Goal: Transaction & Acquisition: Purchase product/service

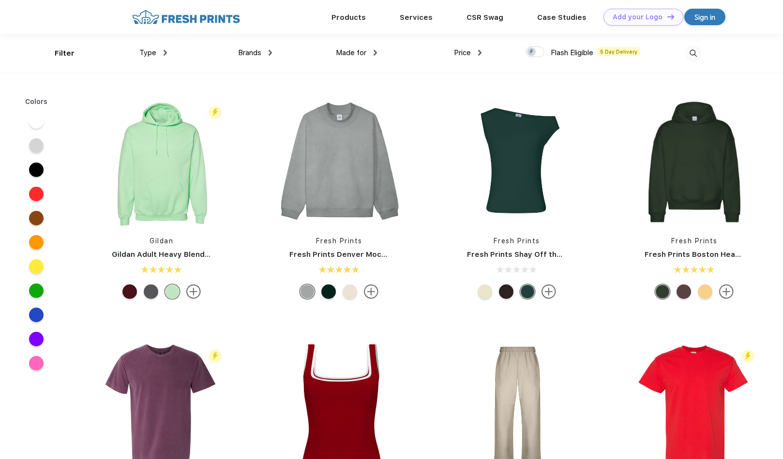
scroll to position [0, 0]
click at [349, 15] on link "Products" at bounding box center [349, 16] width 34 height 9
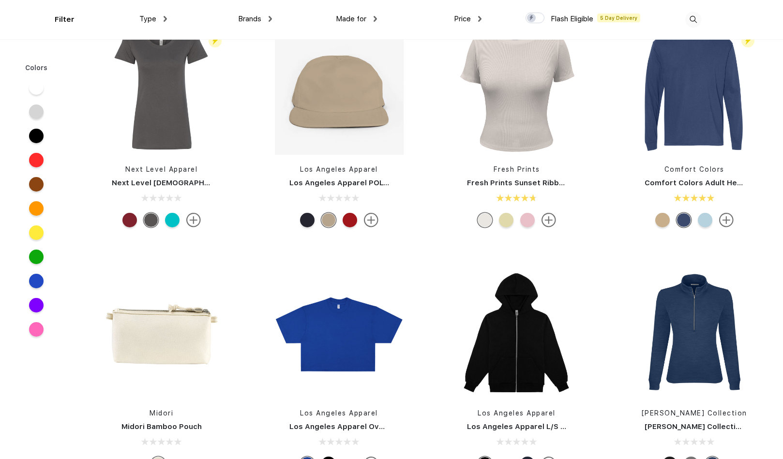
scroll to position [9583, 0]
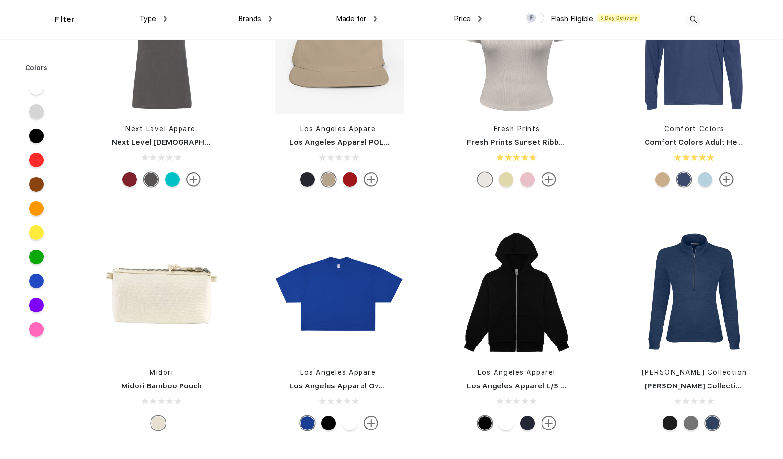
click at [360, 17] on span "Made for" at bounding box center [351, 19] width 30 height 9
click at [376, 18] on img at bounding box center [375, 19] width 3 height 6
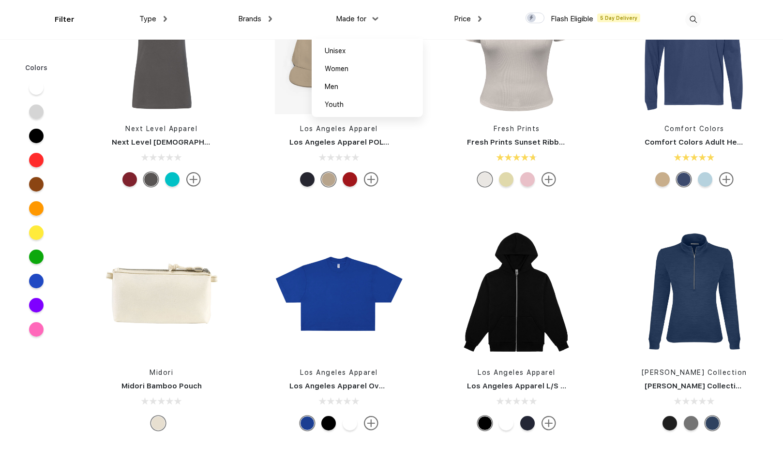
click at [266, 19] on div "Brands" at bounding box center [255, 19] width 34 height 11
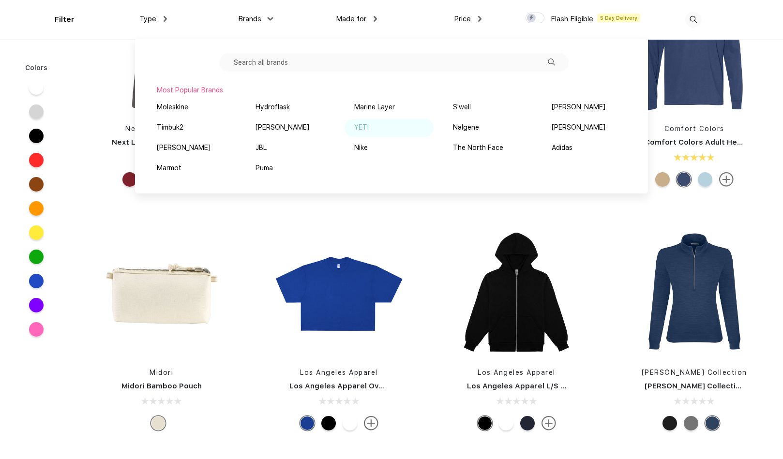
click at [366, 125] on div "YETI" at bounding box center [361, 127] width 15 height 10
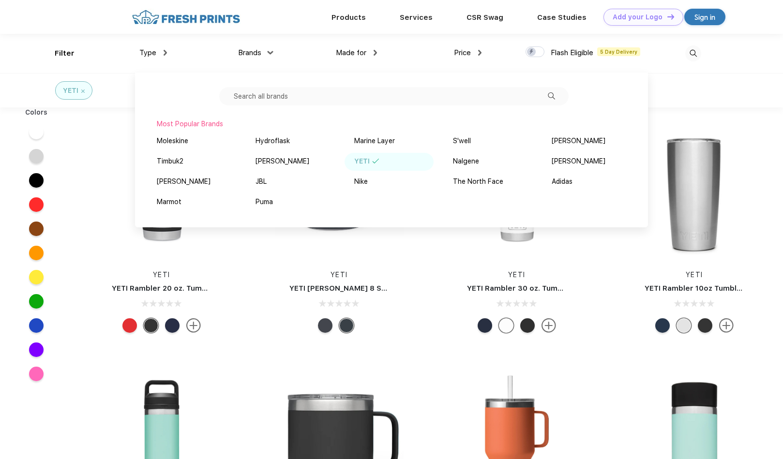
click at [766, 93] on div "YETI" at bounding box center [391, 90] width 783 height 34
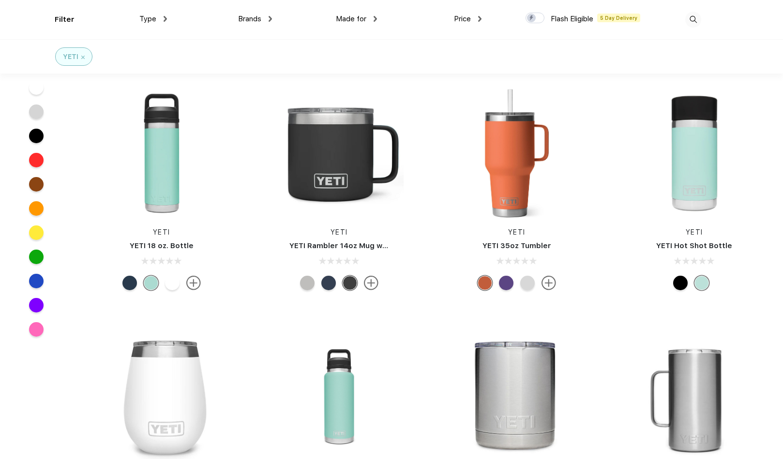
scroll to position [242, 0]
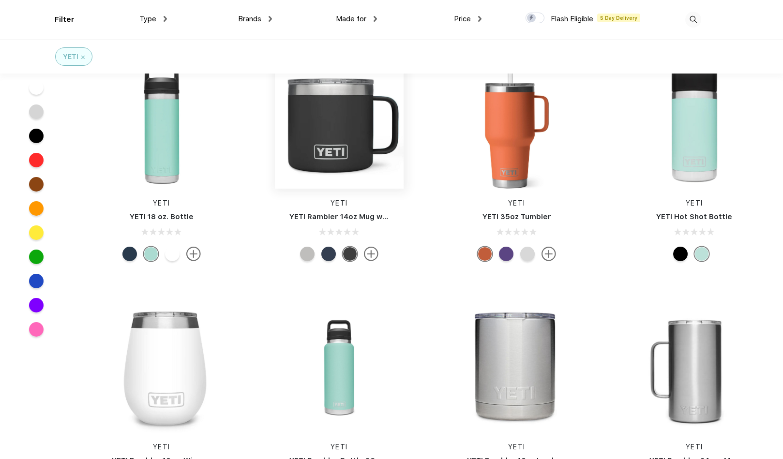
click at [327, 159] on img at bounding box center [339, 124] width 129 height 129
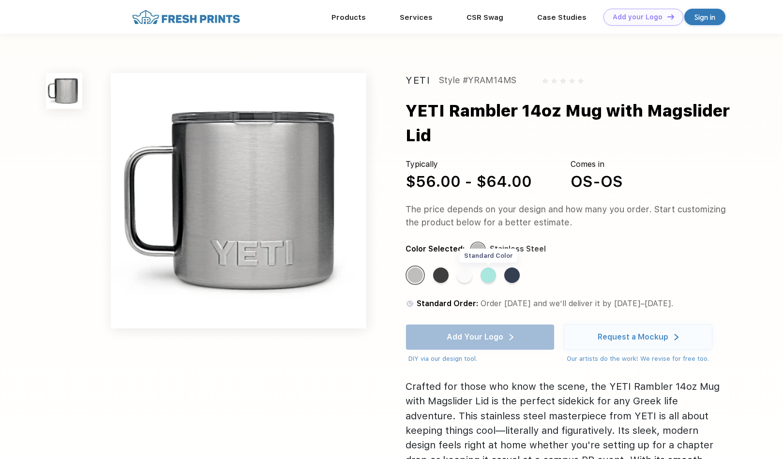
click at [489, 274] on div "Standard Color" at bounding box center [488, 275] width 15 height 15
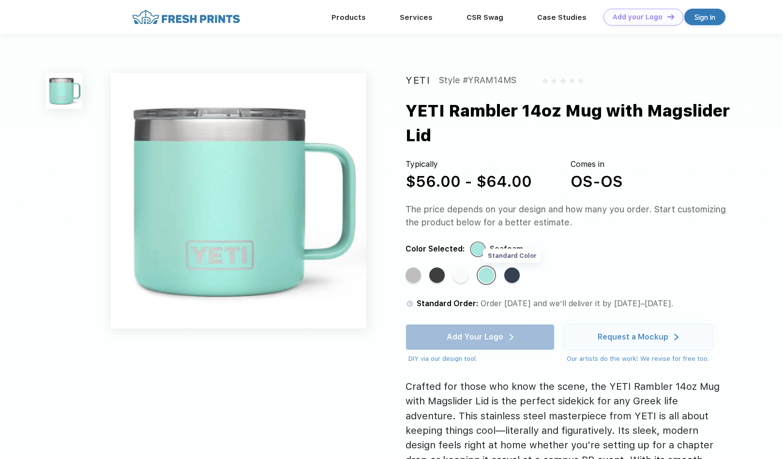
click at [513, 276] on div "Standard Color" at bounding box center [511, 275] width 15 height 15
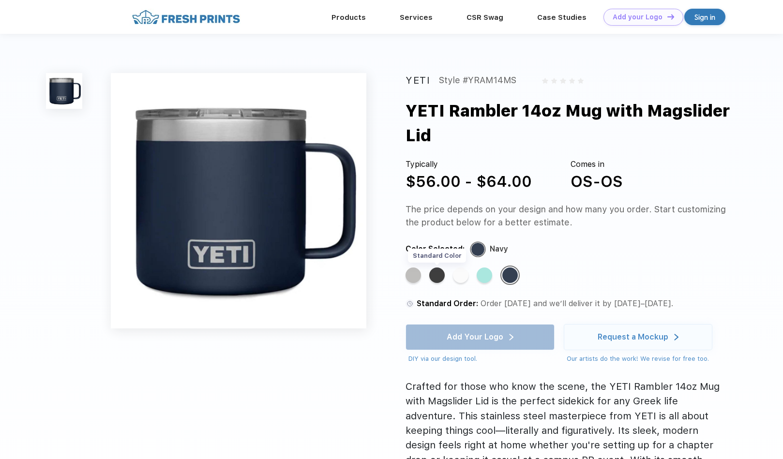
click at [436, 279] on div "Standard Color" at bounding box center [436, 275] width 15 height 15
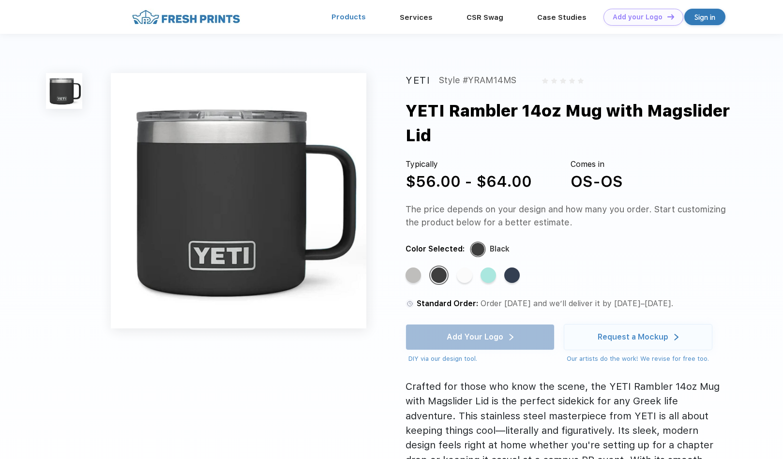
click at [349, 18] on link "Products" at bounding box center [349, 17] width 34 height 9
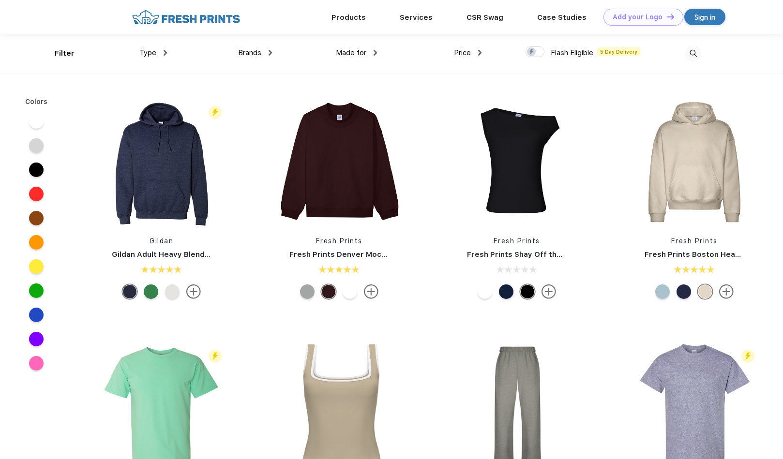
scroll to position [0, 0]
click at [481, 53] on img at bounding box center [479, 52] width 3 height 6
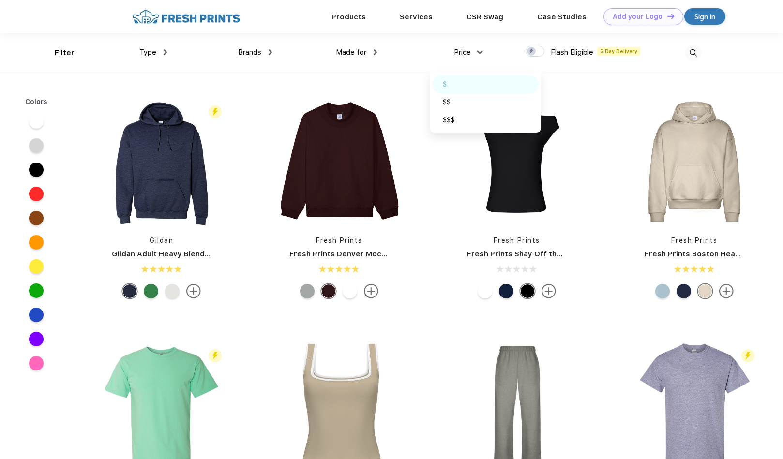
click at [470, 82] on div "$" at bounding box center [485, 85] width 106 height 18
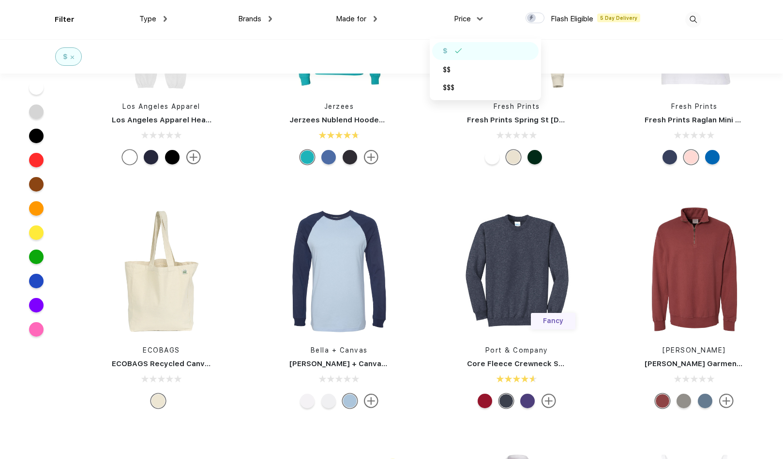
scroll to position [6437, 0]
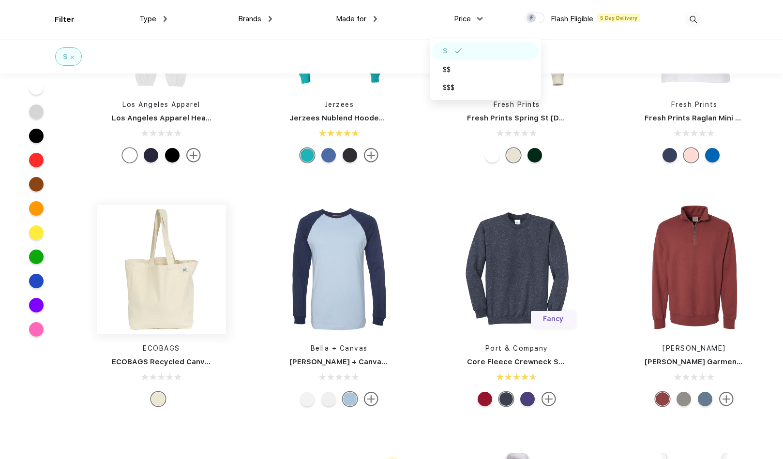
click at [168, 280] on img at bounding box center [161, 269] width 129 height 129
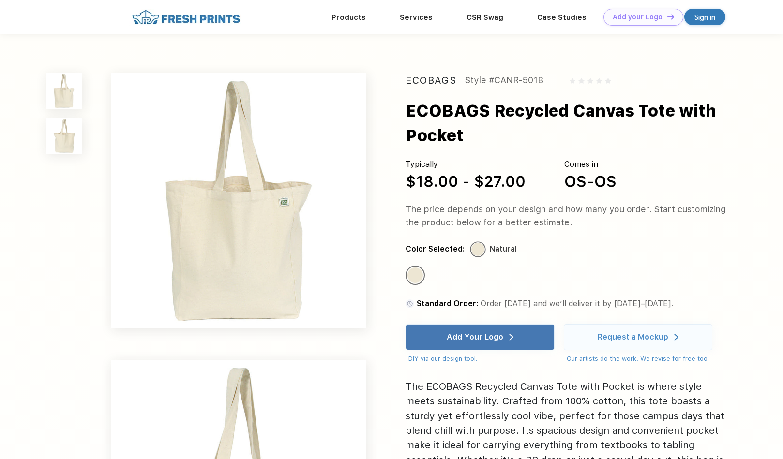
click at [73, 139] on img at bounding box center [64, 136] width 36 height 36
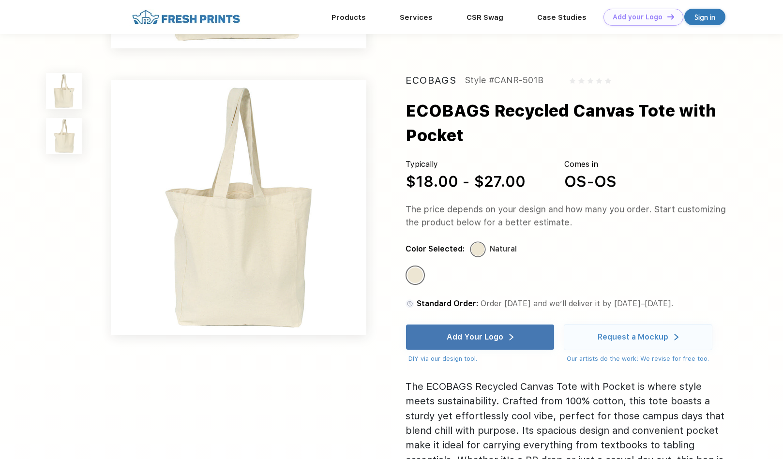
scroll to position [260, 0]
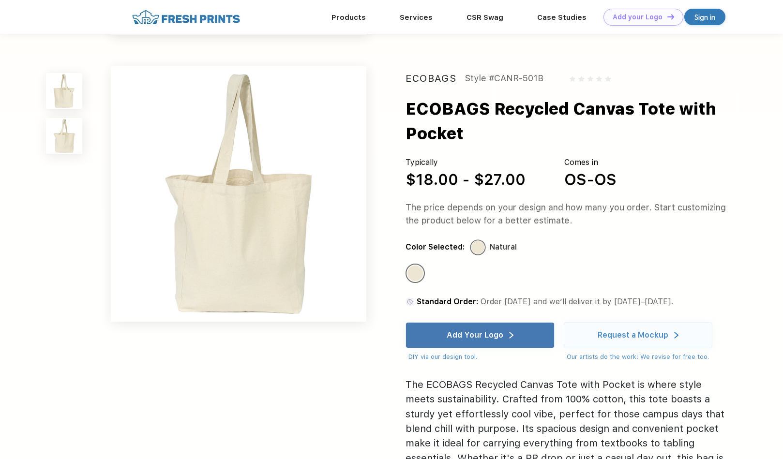
click at [66, 98] on img at bounding box center [64, 91] width 36 height 36
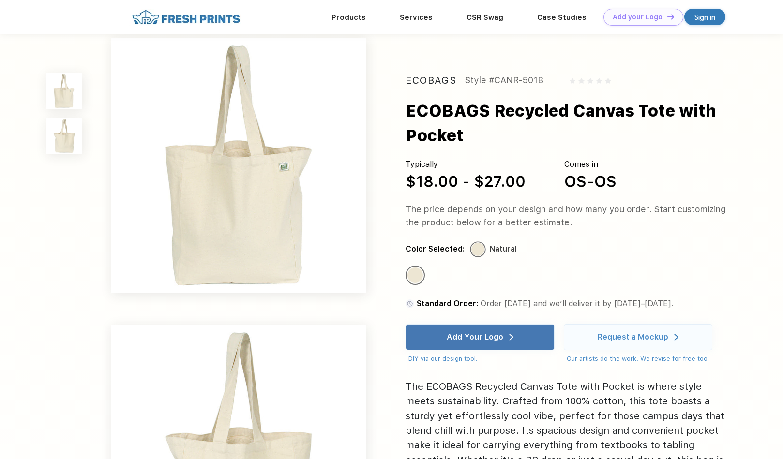
scroll to position [0, 0]
